Goal: Task Accomplishment & Management: Manage account settings

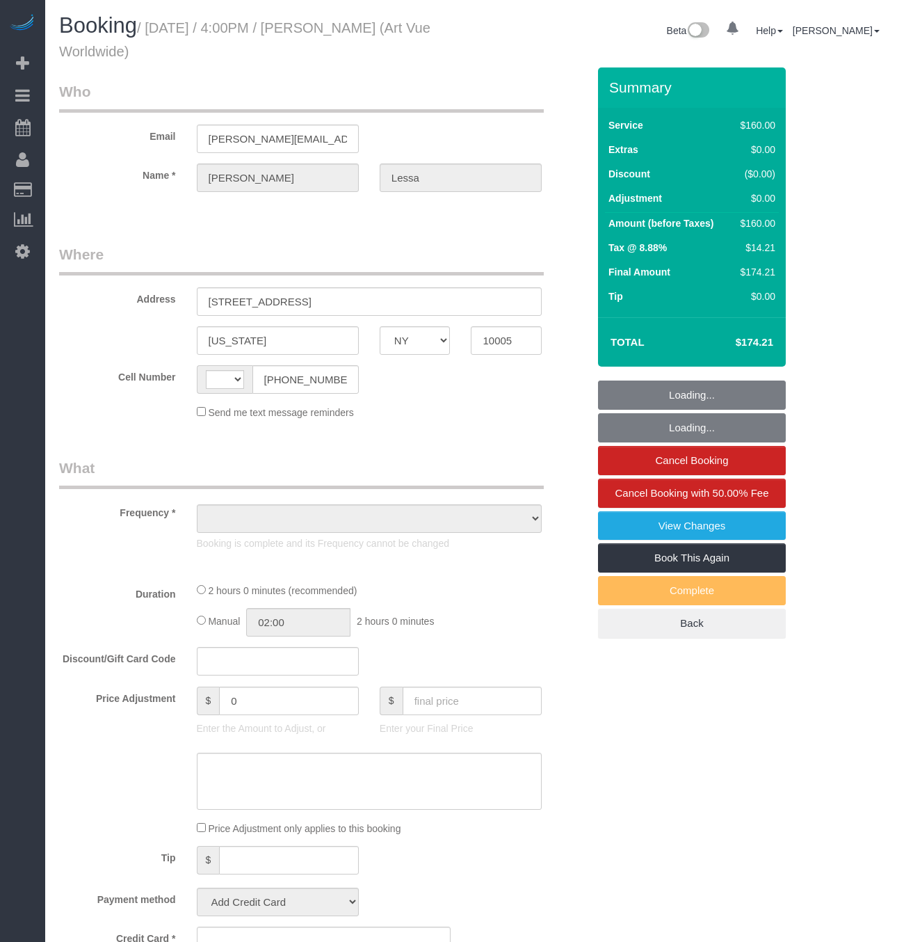
select select "NY"
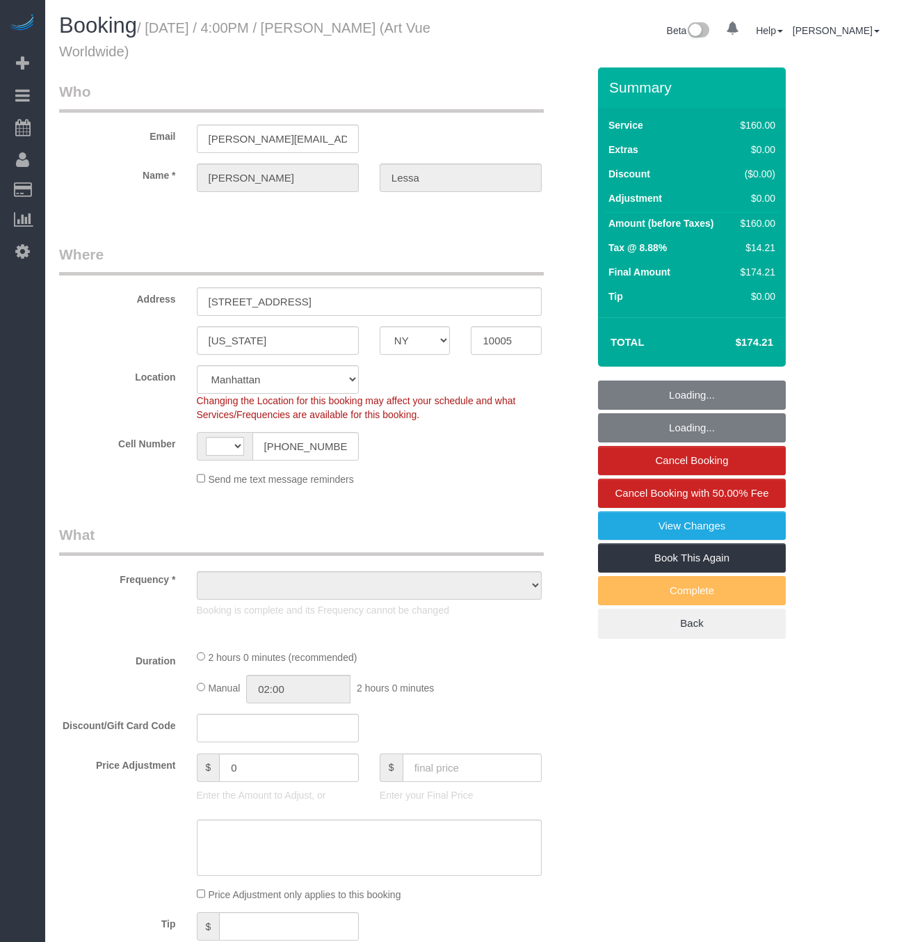
select select "string:[GEOGRAPHIC_DATA]"
select select "object:788"
select select "string:stripe-pm_1PMDxS4VGloSiKo7B83DcHDY"
select select "number:89"
select select "number:90"
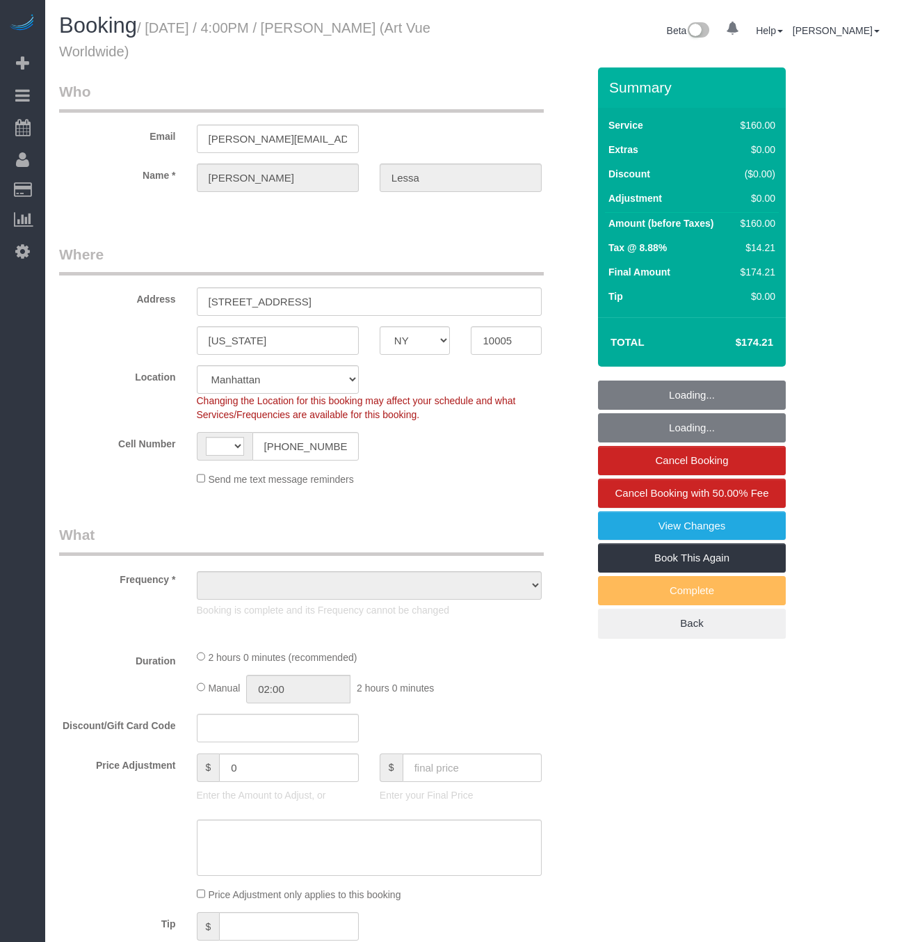
select select "number:15"
select select "number:5"
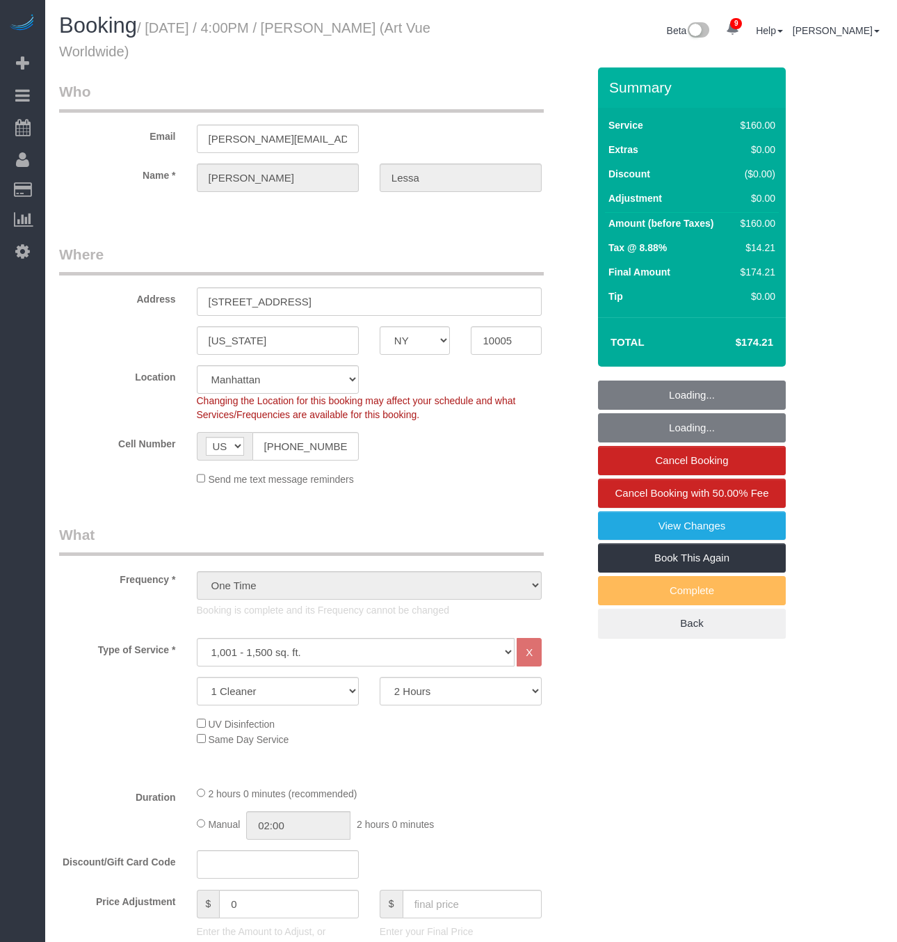
select select "spot1"
select select "object:1339"
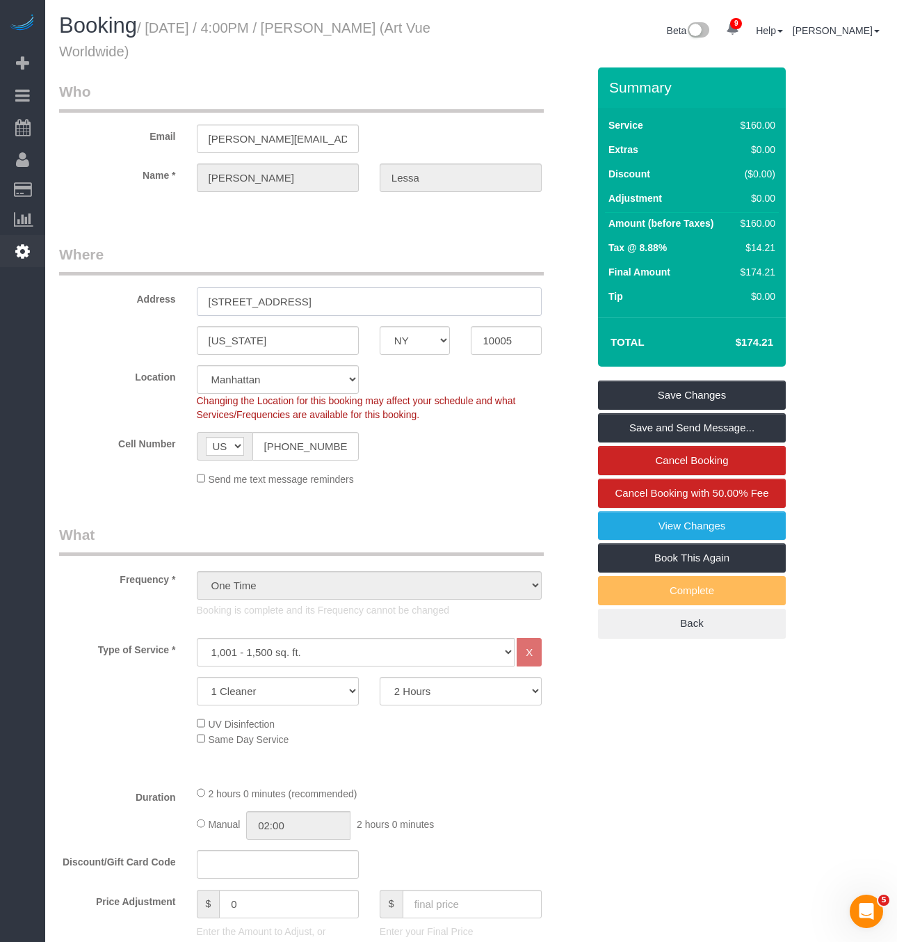
drag, startPoint x: 249, startPoint y: 290, endPoint x: 40, endPoint y: 273, distance: 209.3
click at [454, 472] on div "Send me text message reminders" at bounding box center [369, 478] width 367 height 15
drag, startPoint x: 307, startPoint y: 27, endPoint x: 407, endPoint y: 32, distance: 100.3
click at [407, 32] on small "/ [DATE] / 4:00PM / [PERSON_NAME] (Art Vue Worldwide)" at bounding box center [244, 39] width 371 height 39
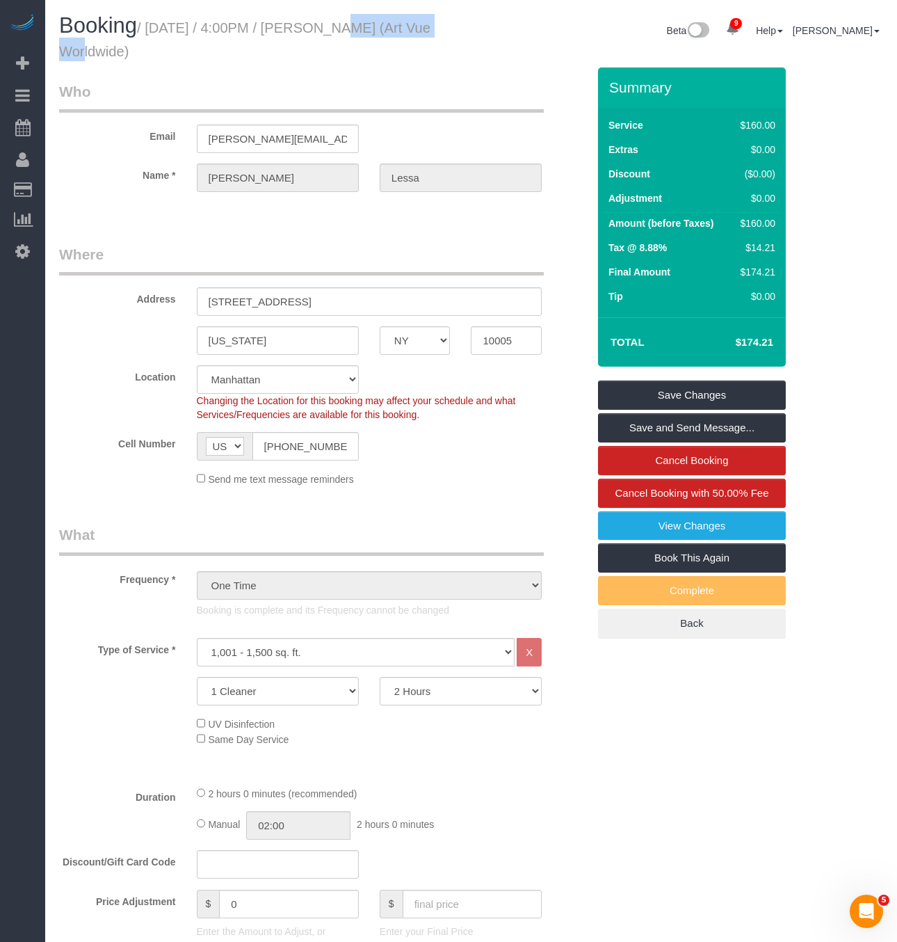
copy small "[PERSON_NAME]"
click at [458, 472] on div "Send me text message reminders" at bounding box center [369, 478] width 367 height 15
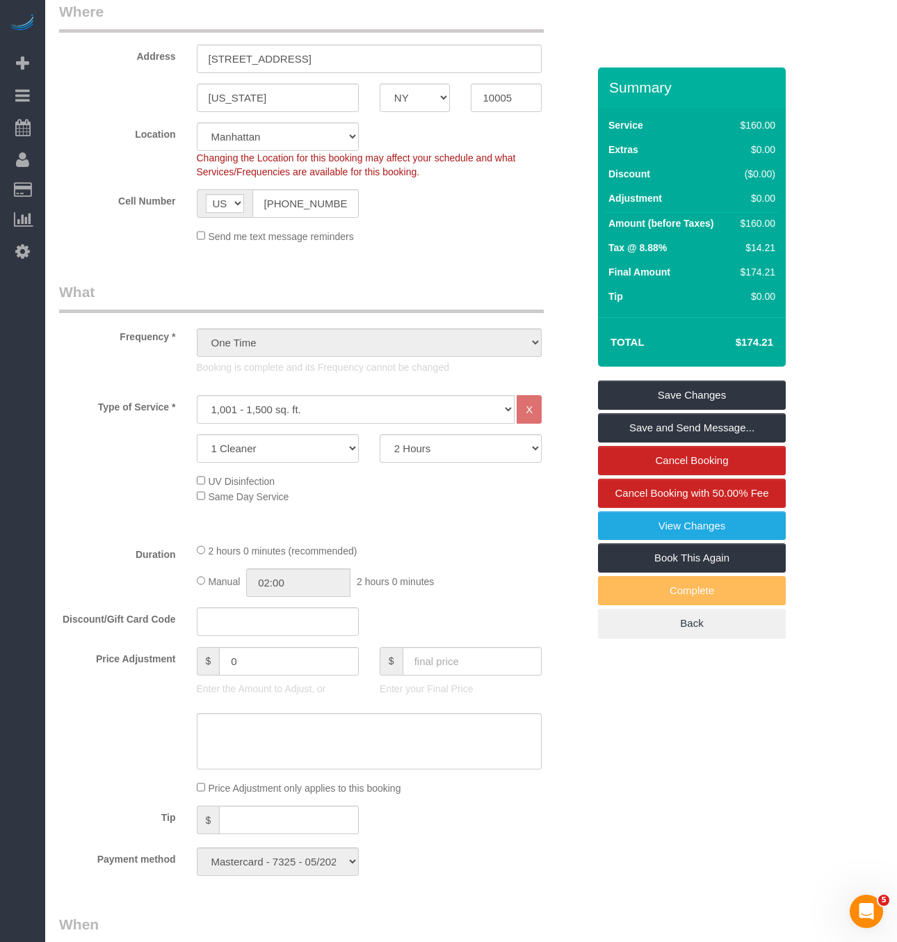
scroll to position [650, 0]
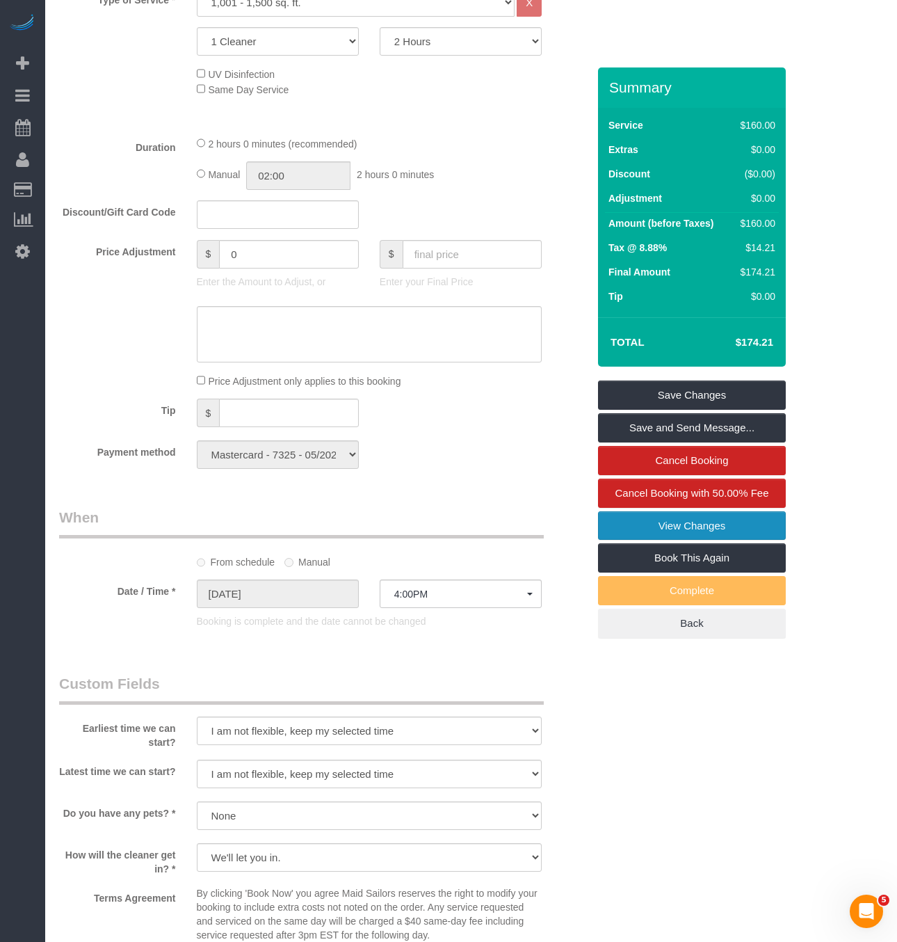
click at [696, 522] on link "View Changes" at bounding box center [692, 525] width 188 height 29
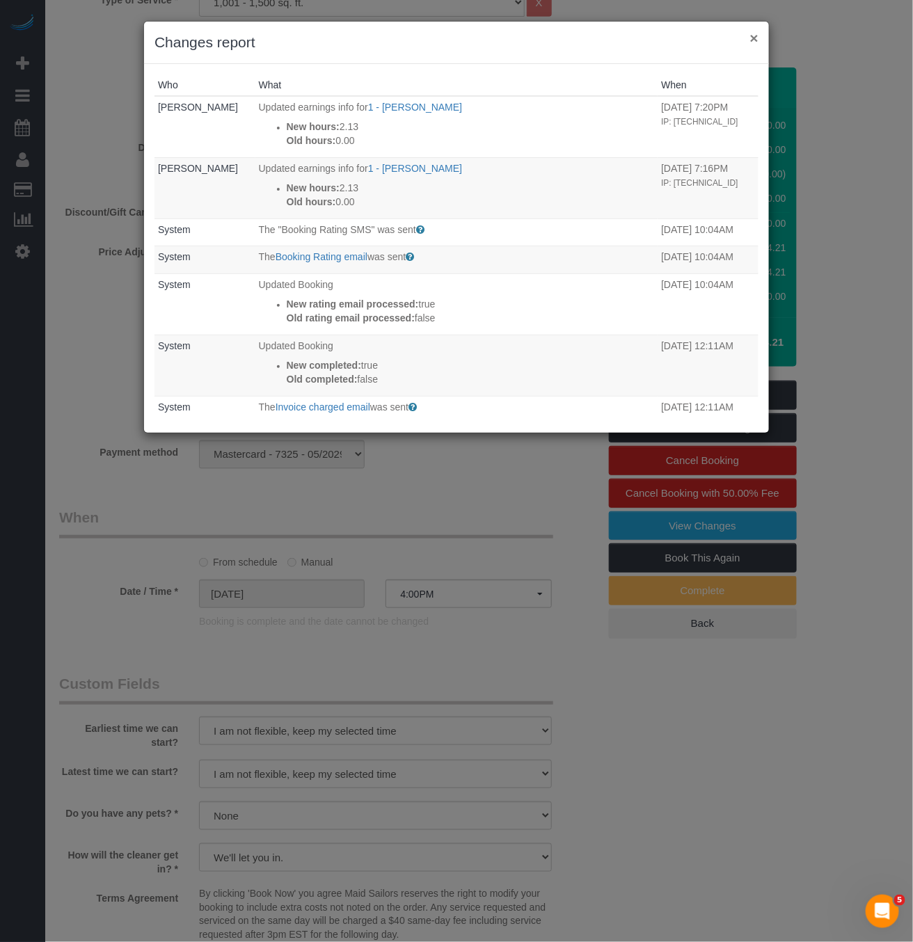
click at [752, 38] on button "×" at bounding box center [754, 38] width 8 height 15
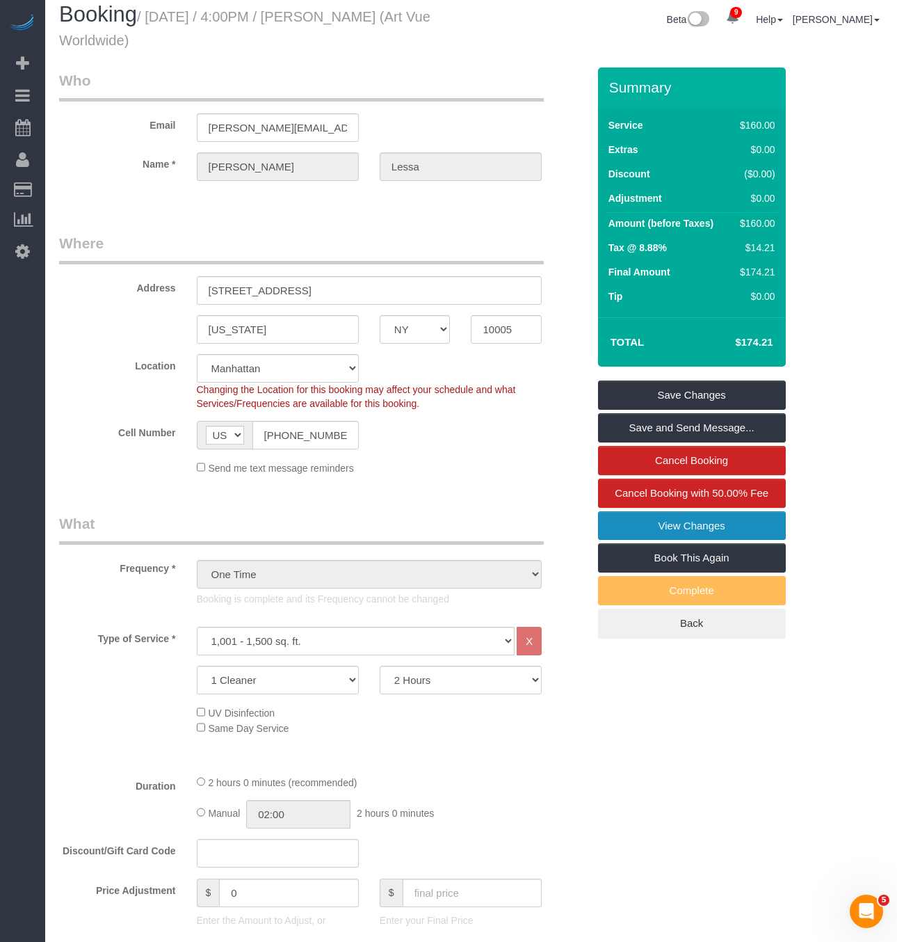
scroll to position [0, 0]
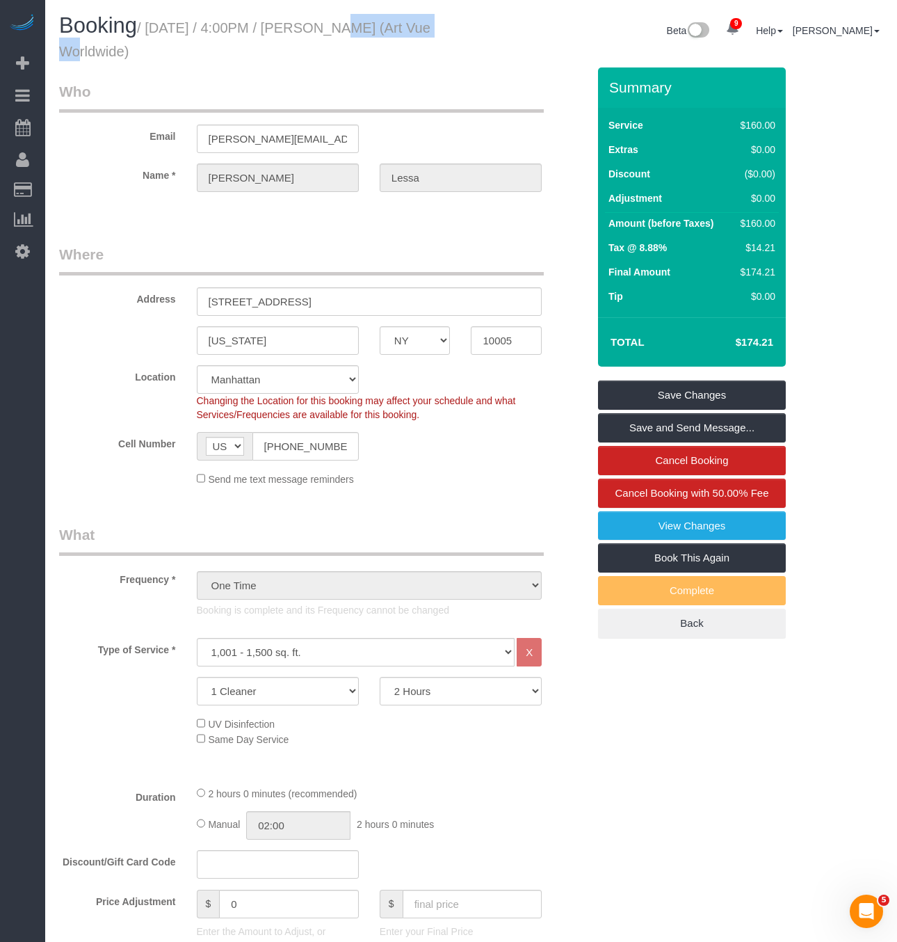
drag, startPoint x: 307, startPoint y: 26, endPoint x: 405, endPoint y: 32, distance: 97.6
click at [406, 32] on small "/ [DATE] / 4:00PM / [PERSON_NAME] (Art Vue Worldwide)" at bounding box center [244, 39] width 371 height 39
copy small "[PERSON_NAME]"
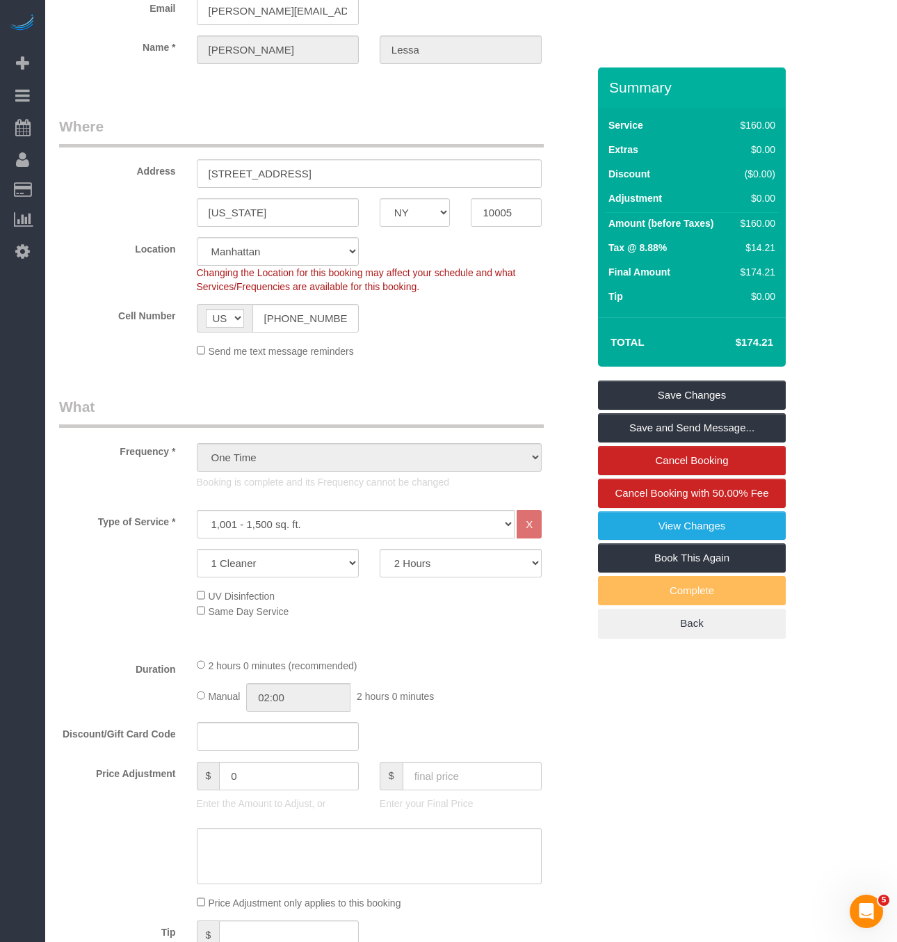
scroll to position [24, 0]
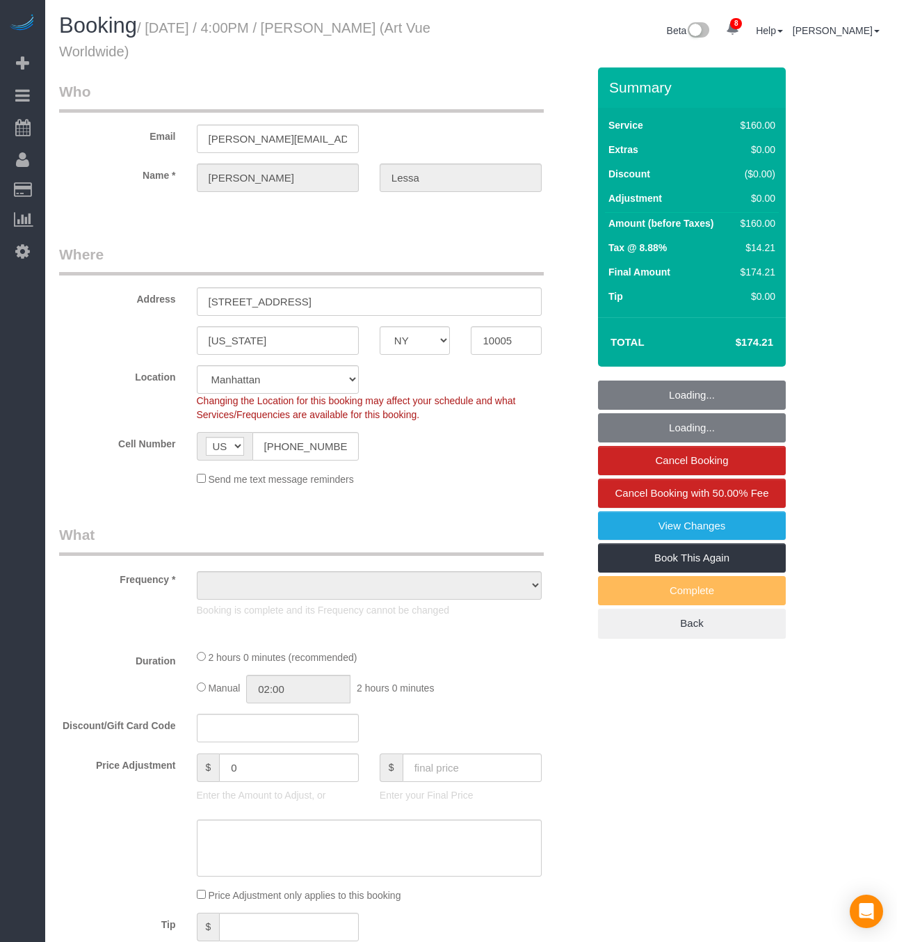
select select "NY"
select select "number:89"
select select "number:90"
select select "number:15"
select select "number:5"
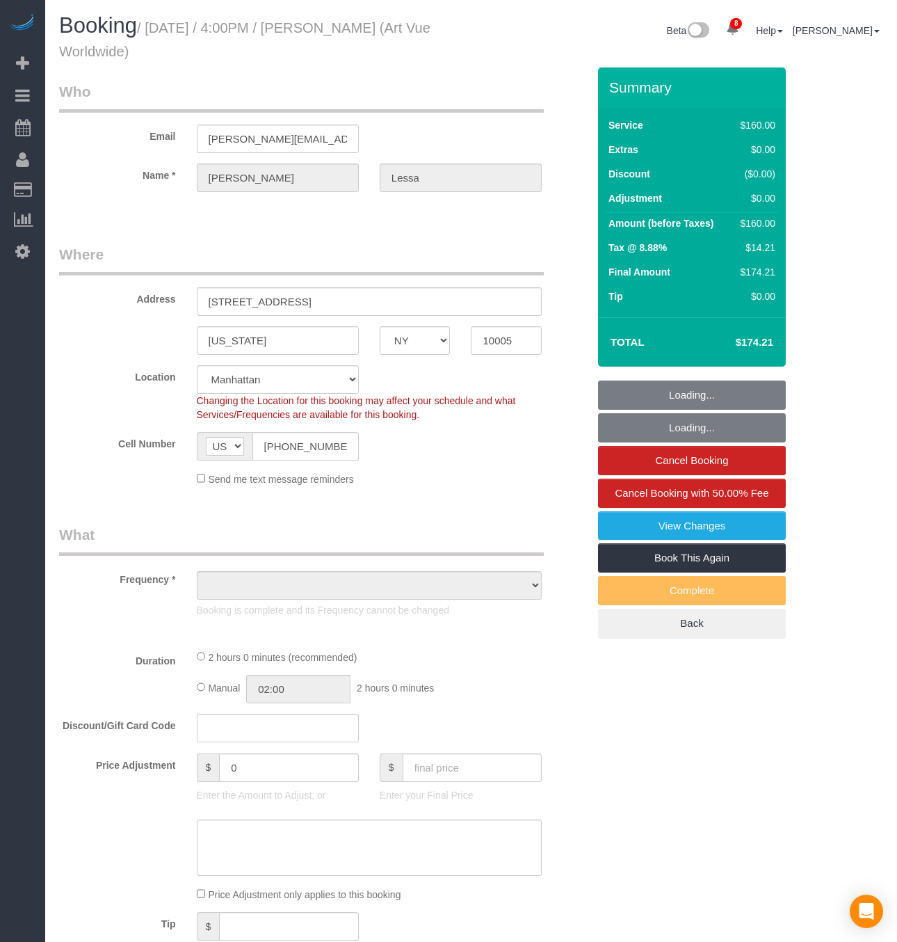
select select "object:850"
select select "spot1"
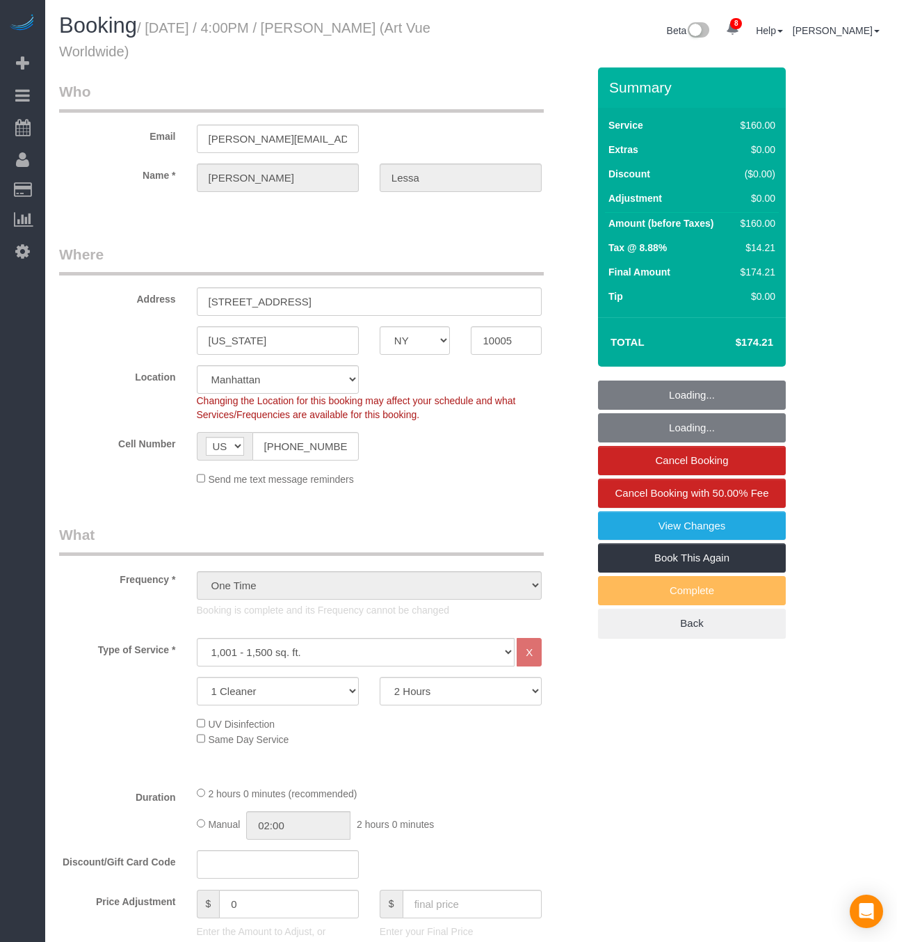
select select "object:1330"
